Goal: Navigation & Orientation: Find specific page/section

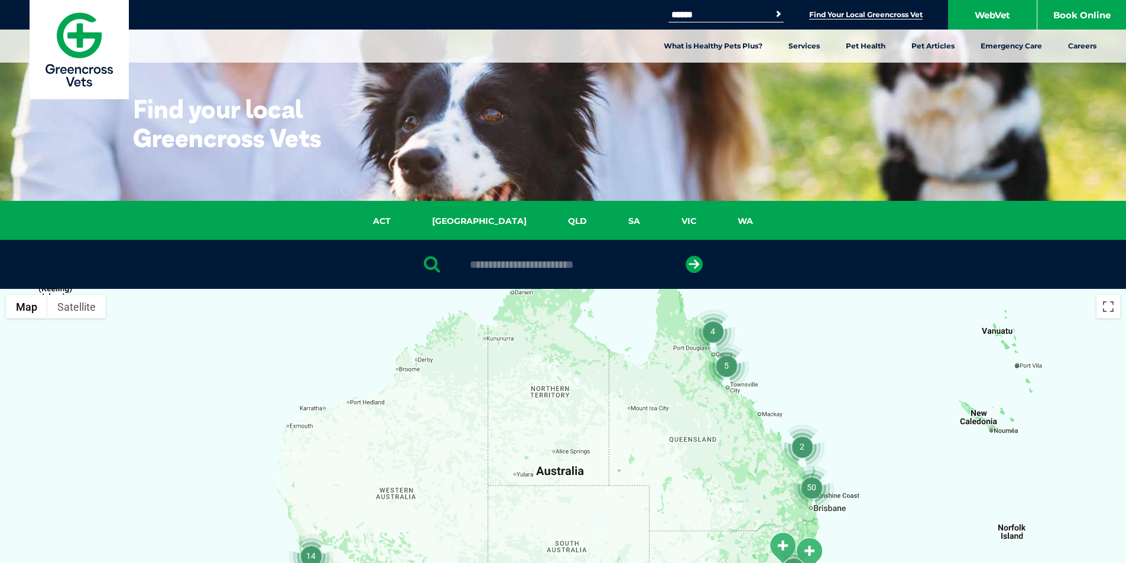
click at [858, 18] on link "Find Your Local Greencross Vet" at bounding box center [865, 14] width 113 height 9
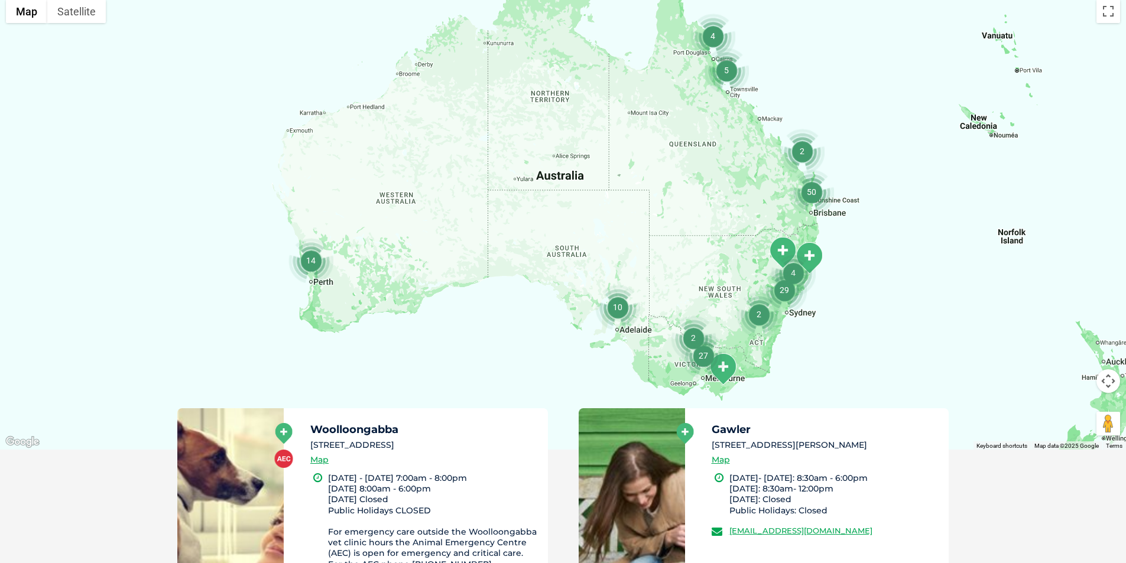
click at [788, 300] on img "29" at bounding box center [784, 290] width 45 height 45
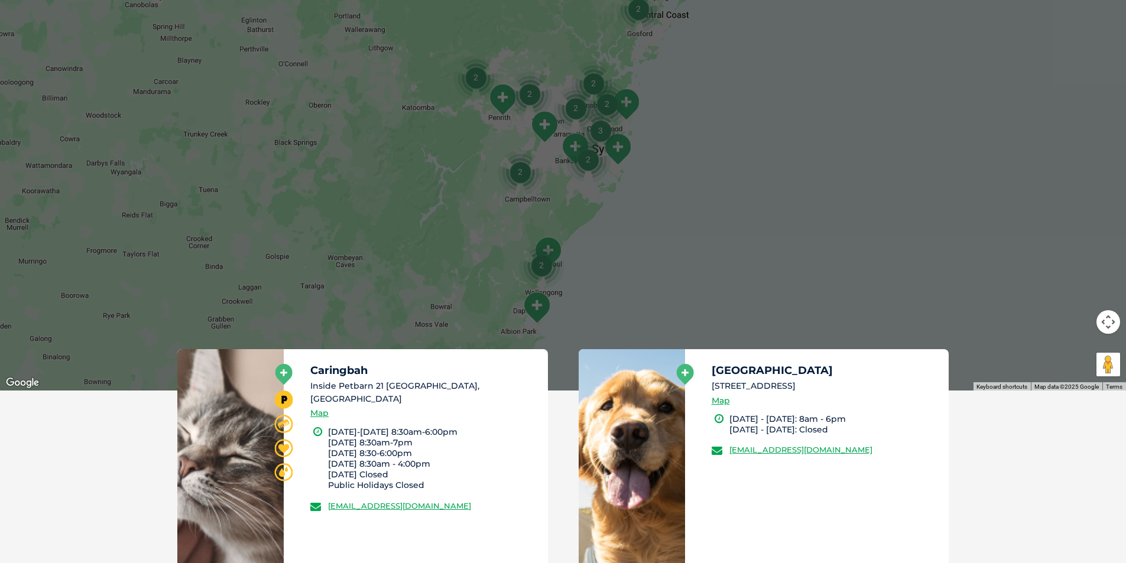
scroll to position [177, 0]
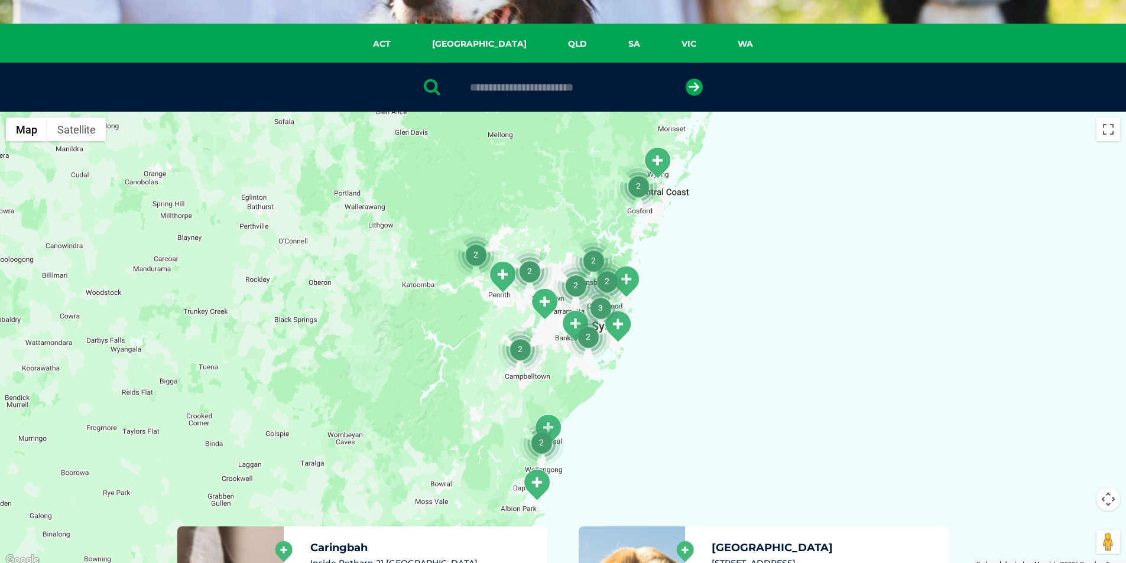
click at [598, 306] on img "3" at bounding box center [600, 307] width 45 height 45
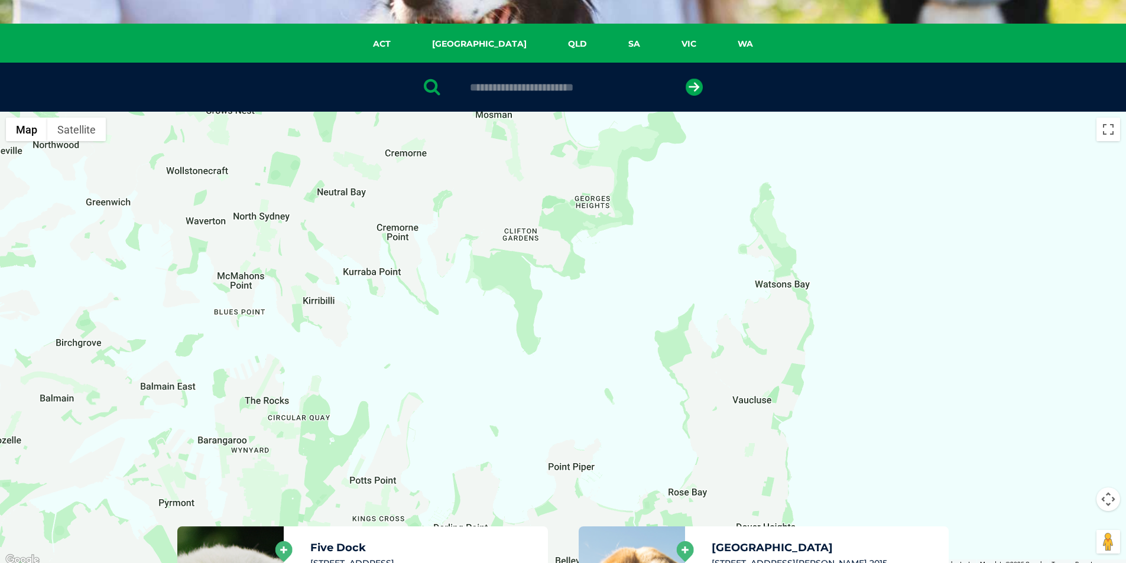
drag, startPoint x: 740, startPoint y: 311, endPoint x: 111, endPoint y: 586, distance: 686.9
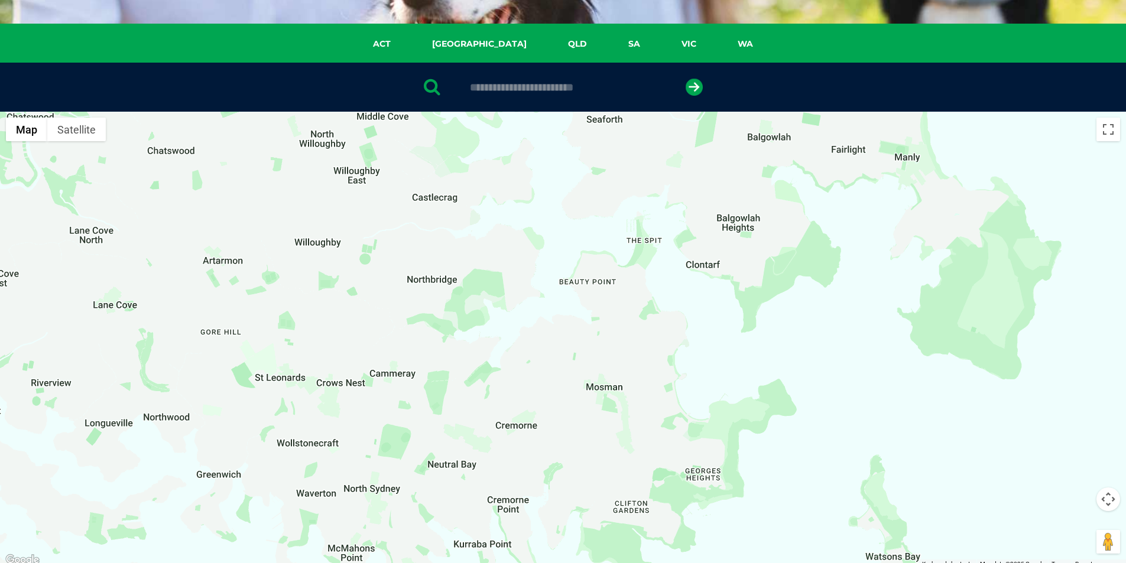
drag, startPoint x: 429, startPoint y: 239, endPoint x: 515, endPoint y: 497, distance: 272.1
click at [539, 537] on div "To navigate, press the arrow keys." at bounding box center [563, 340] width 1126 height 456
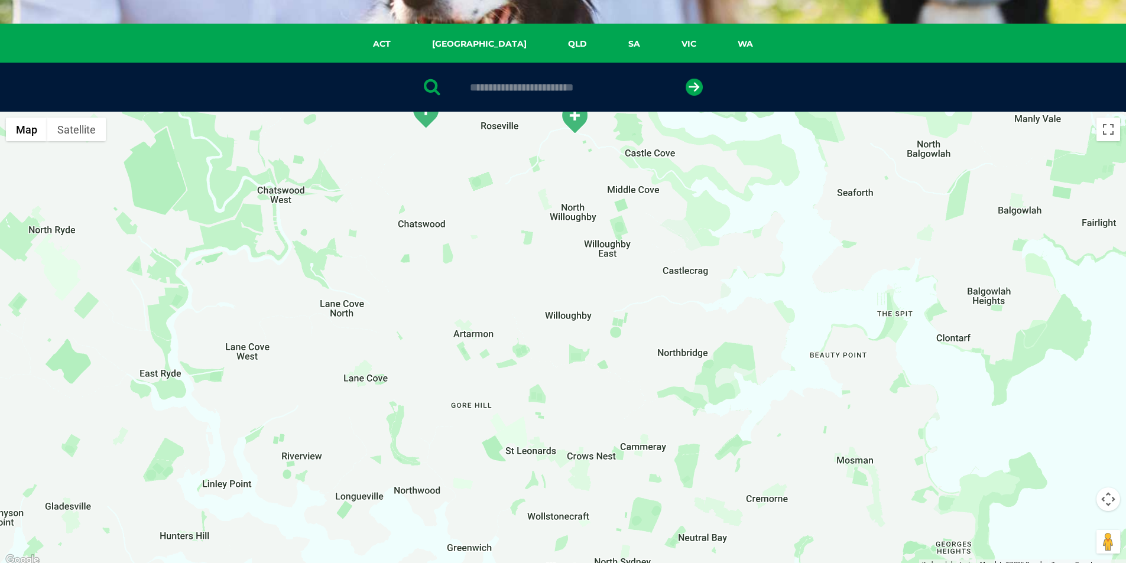
drag, startPoint x: 248, startPoint y: 283, endPoint x: 503, endPoint y: 359, distance: 266.5
click at [503, 359] on div "To navigate, press the arrow keys." at bounding box center [563, 340] width 1126 height 456
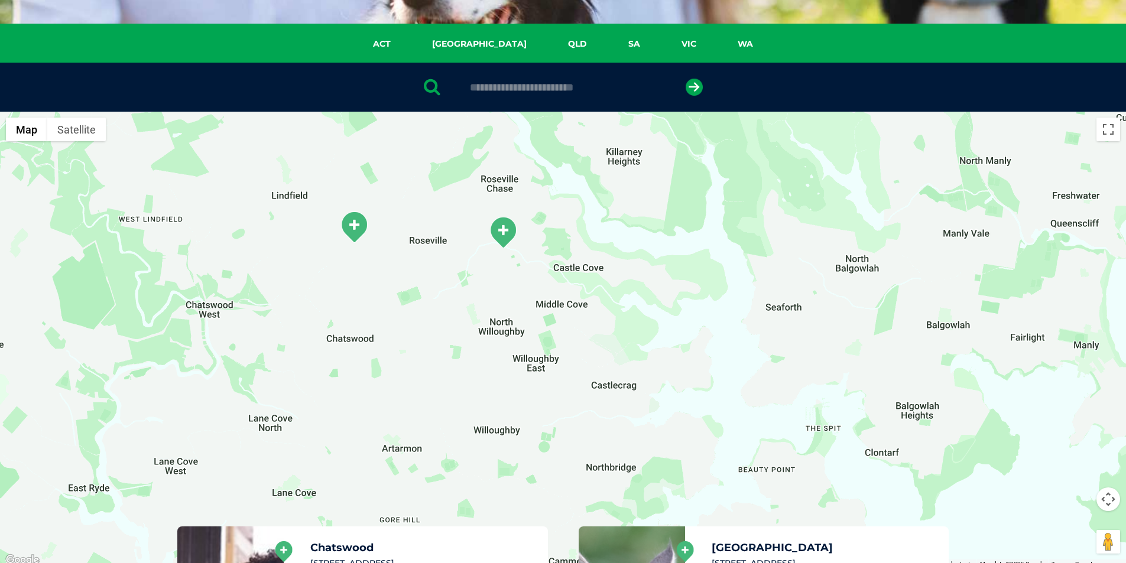
drag, startPoint x: 492, startPoint y: 320, endPoint x: 424, endPoint y: 433, distance: 131.5
click at [424, 433] on div "To navigate, press the arrow keys." at bounding box center [563, 340] width 1126 height 456
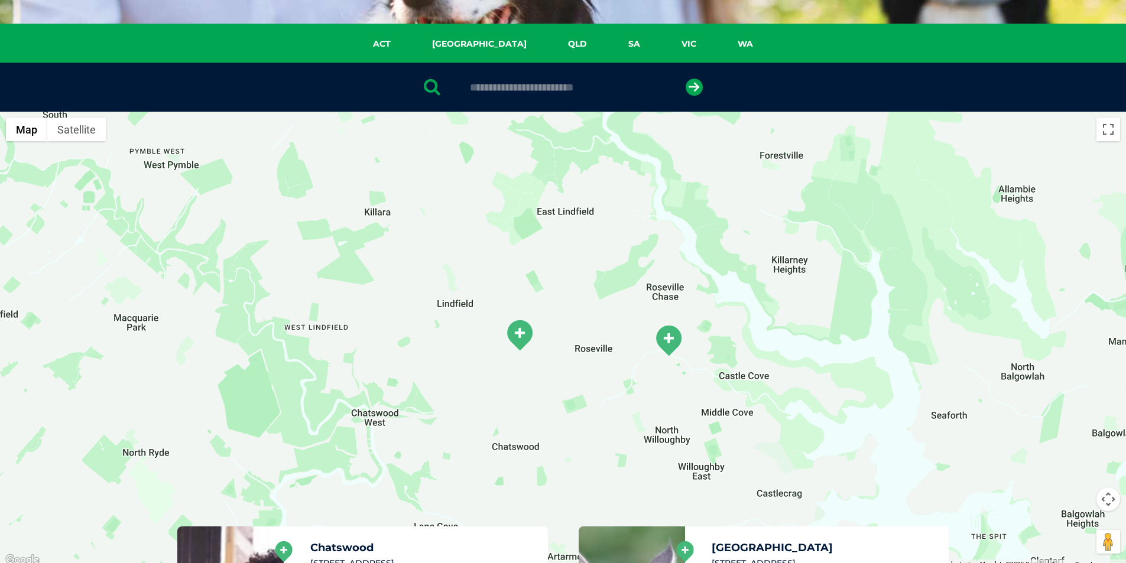
drag, startPoint x: 360, startPoint y: 232, endPoint x: 525, endPoint y: 347, distance: 200.8
click at [525, 347] on img "Roseville" at bounding box center [520, 335] width 30 height 33
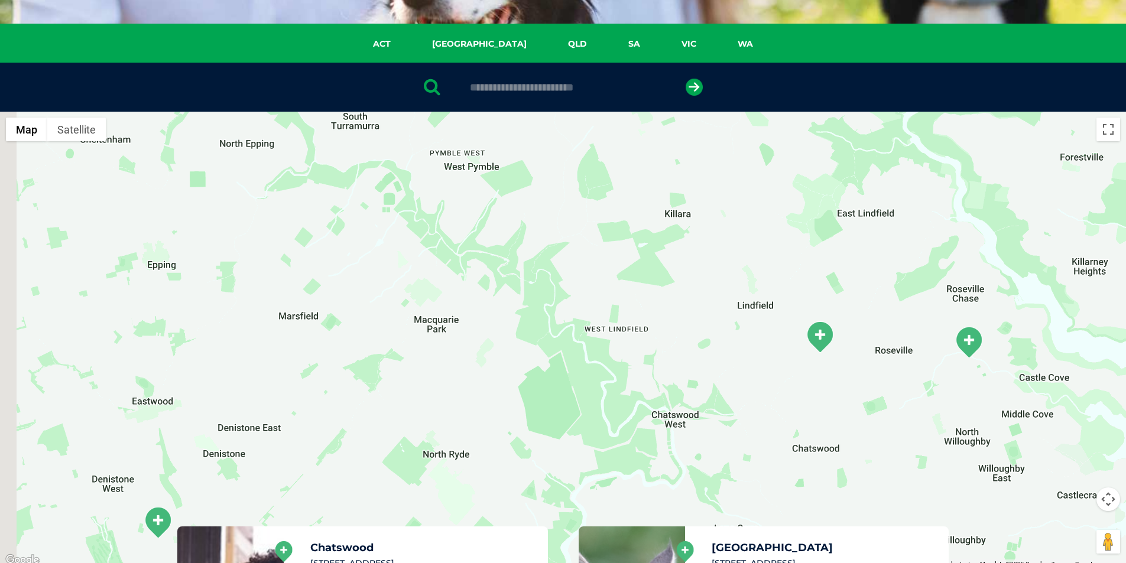
drag, startPoint x: 417, startPoint y: 285, endPoint x: 722, endPoint y: 288, distance: 305.6
click at [722, 288] on div at bounding box center [563, 340] width 1126 height 456
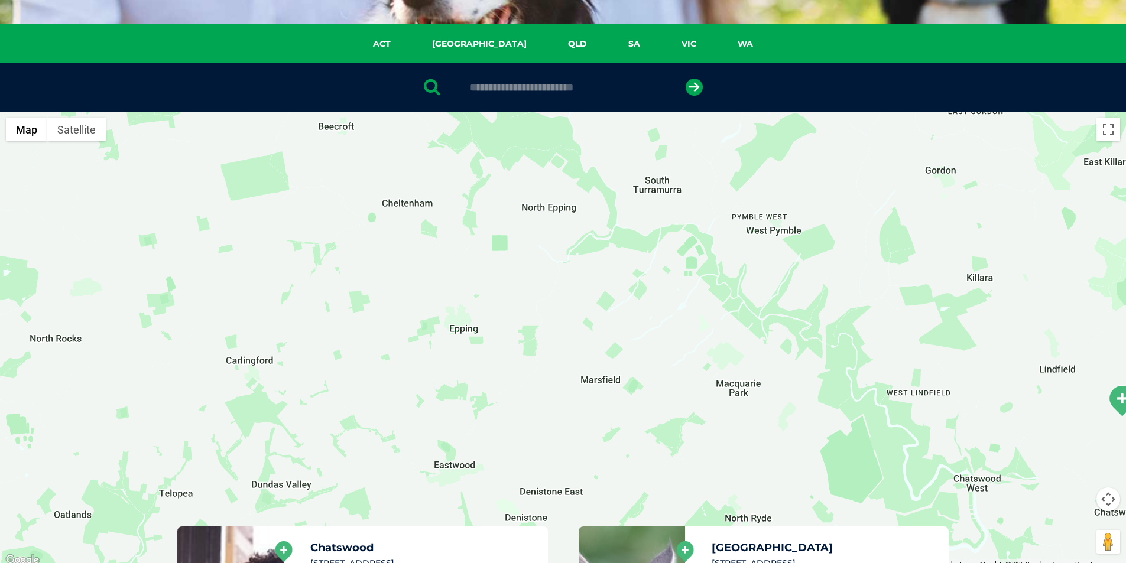
drag, startPoint x: 159, startPoint y: 271, endPoint x: 462, endPoint y: 331, distance: 308.6
click at [462, 332] on div at bounding box center [563, 340] width 1126 height 456
